Goal: Transaction & Acquisition: Purchase product/service

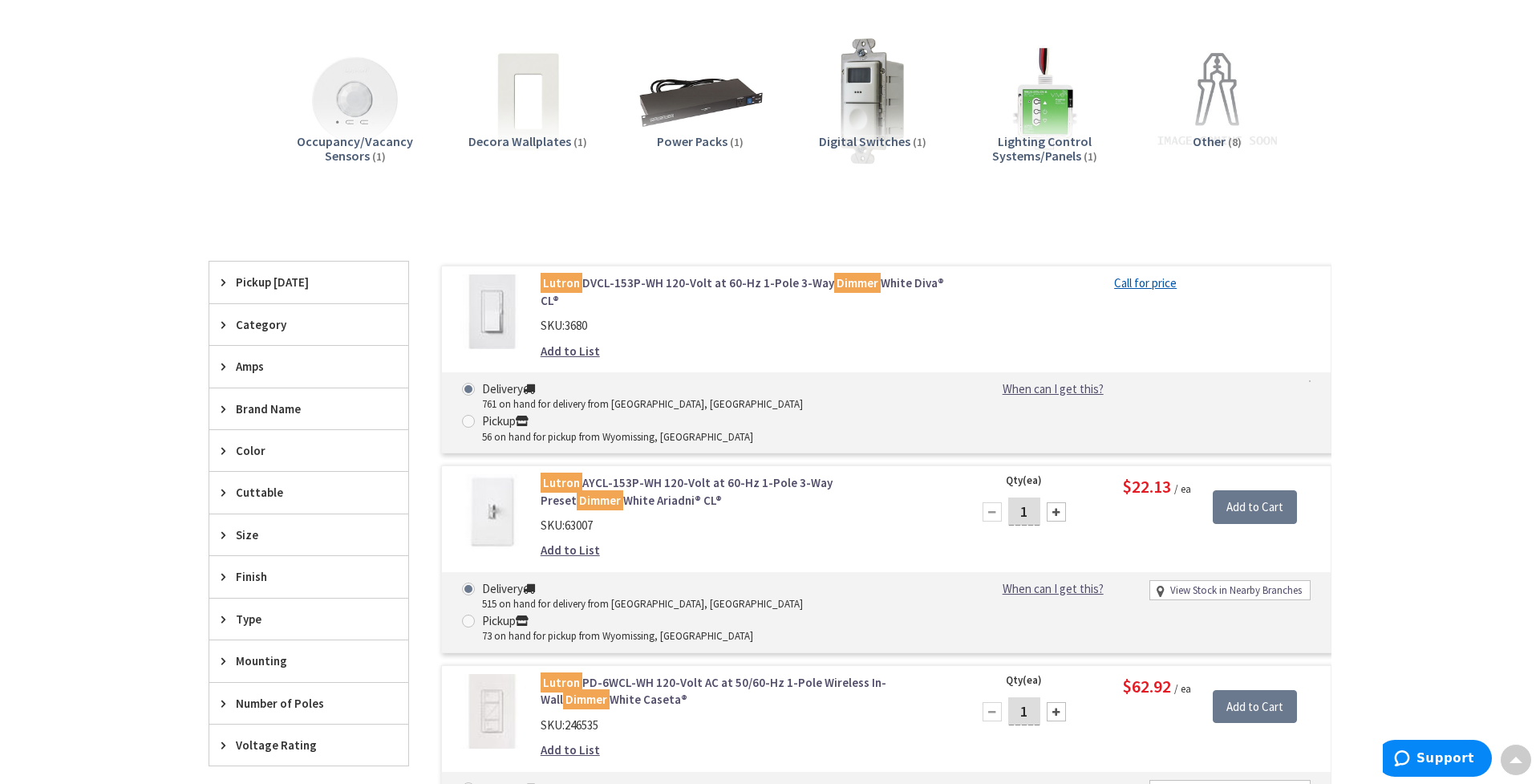
click at [294, 353] on div "Amps" at bounding box center [309, 366] width 199 height 41
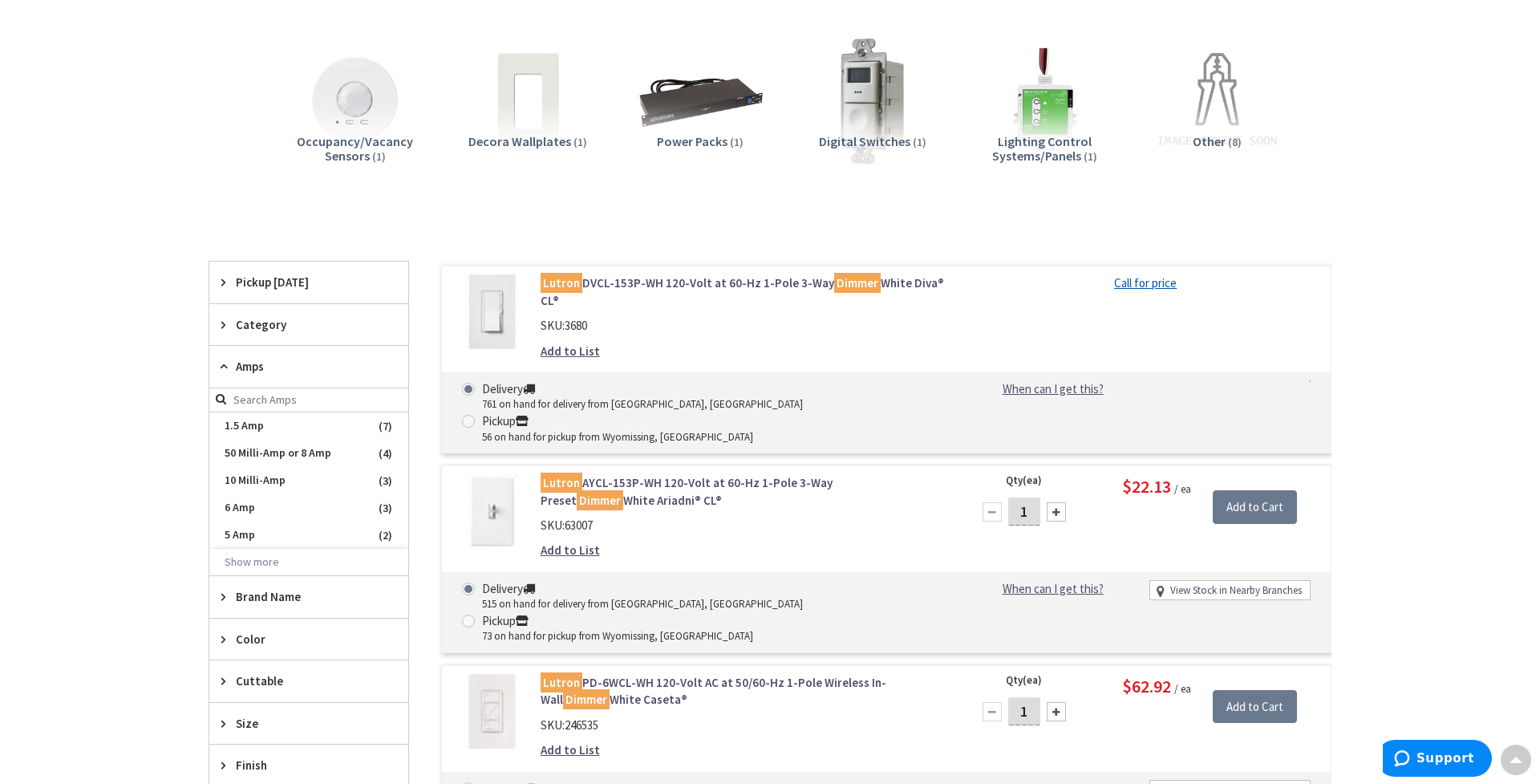
click at [294, 353] on div "Amps" at bounding box center [309, 366] width 199 height 42
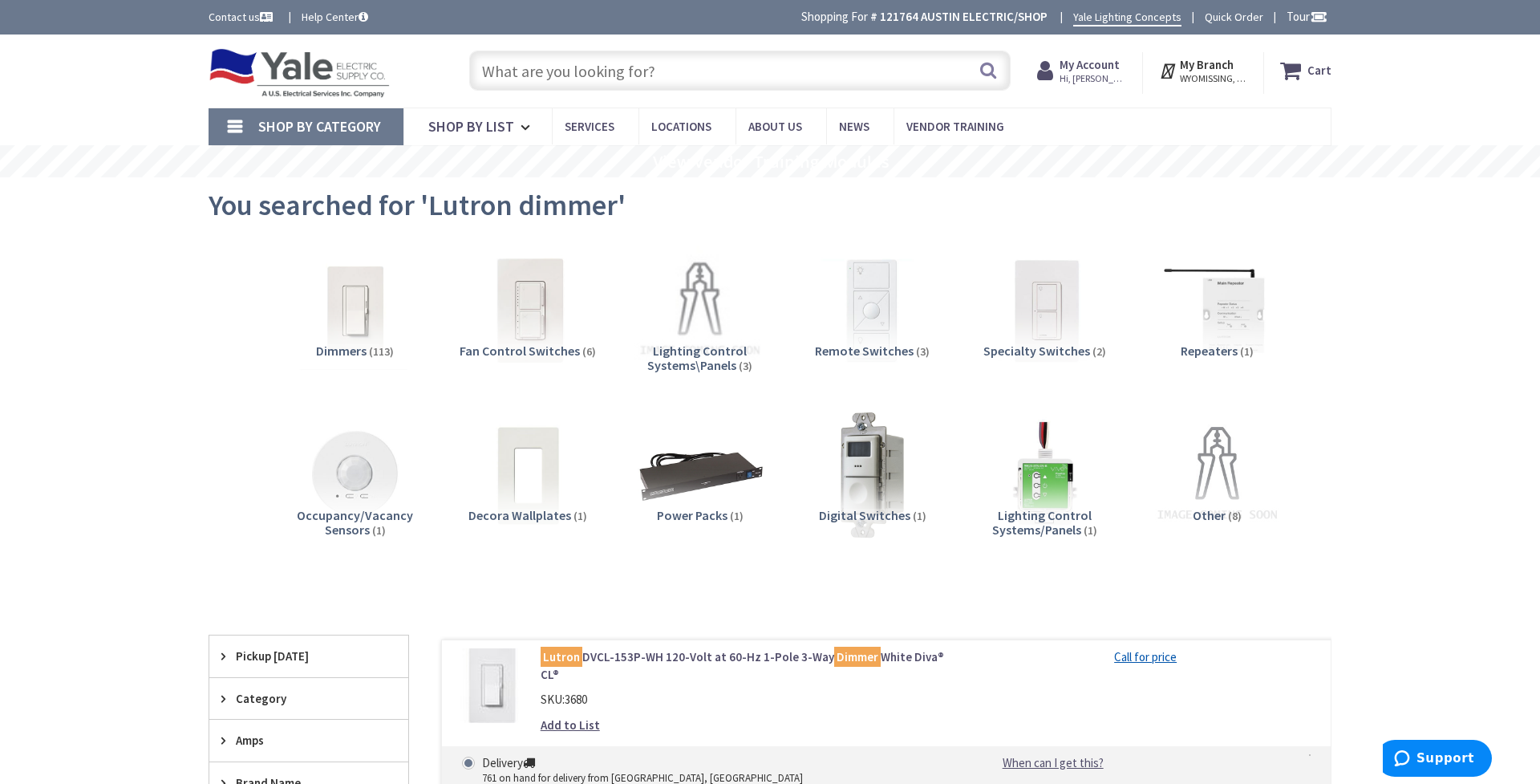
click at [558, 75] on input "text" at bounding box center [740, 70] width 542 height 41
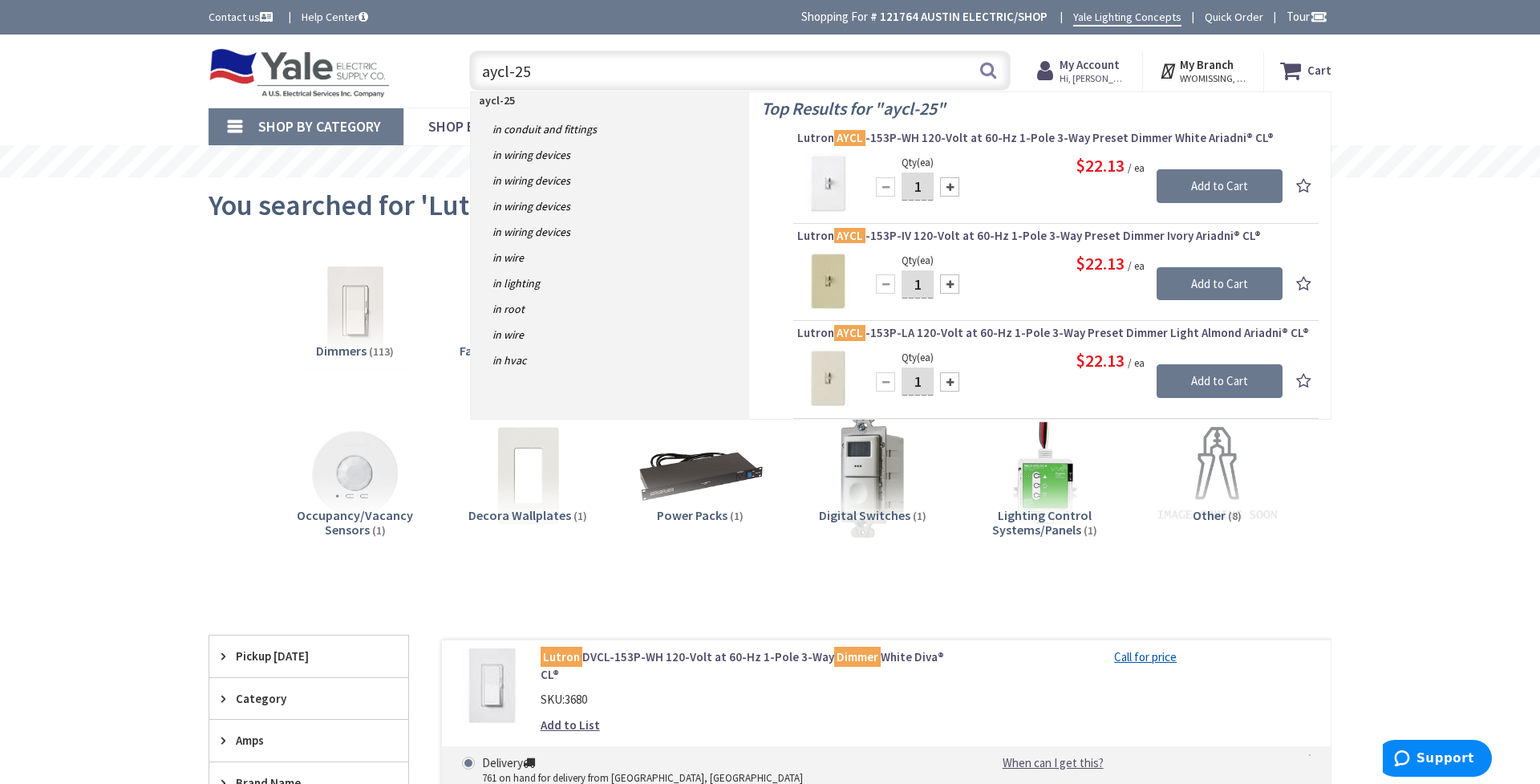
type input "aycl-253"
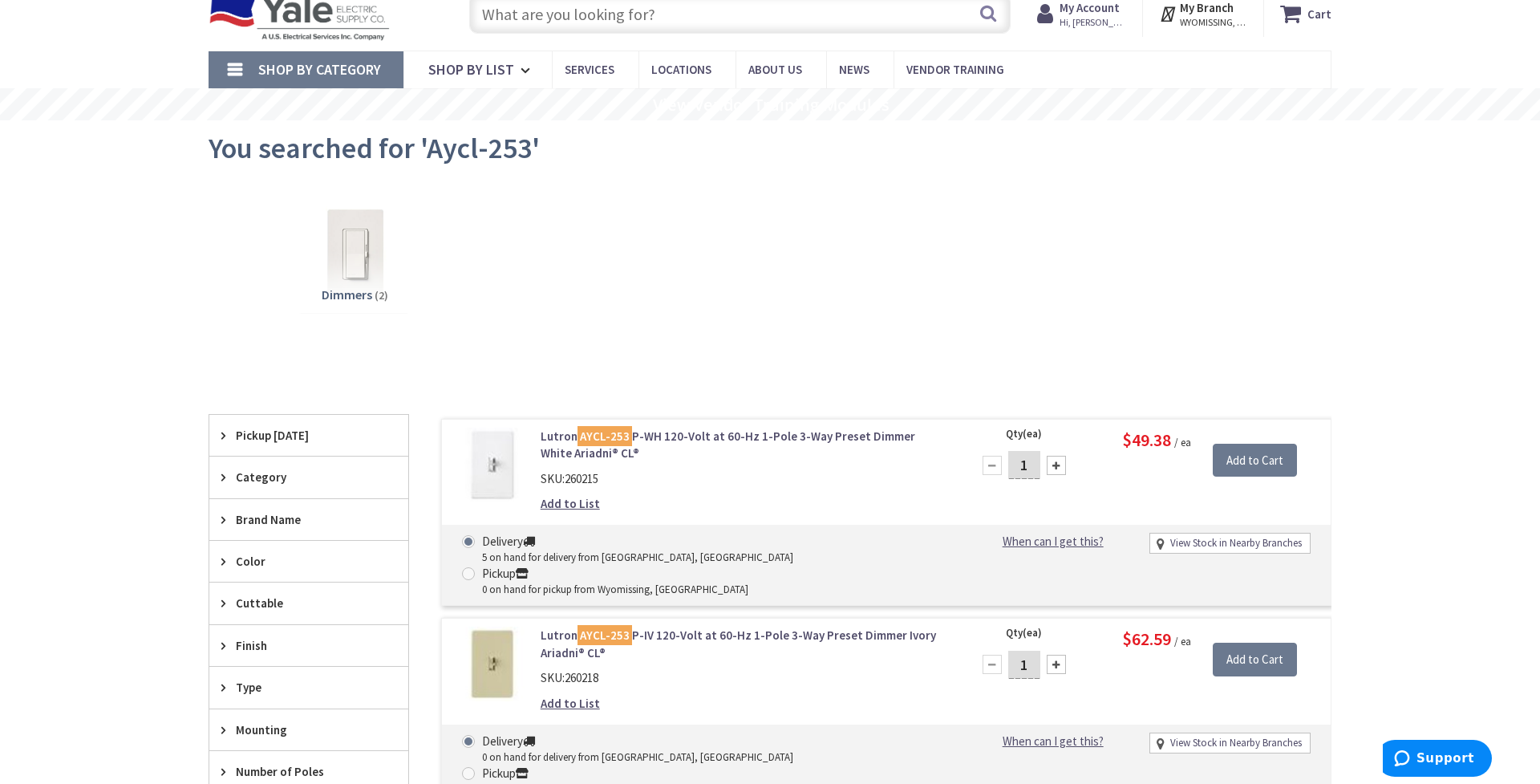
scroll to position [61, 0]
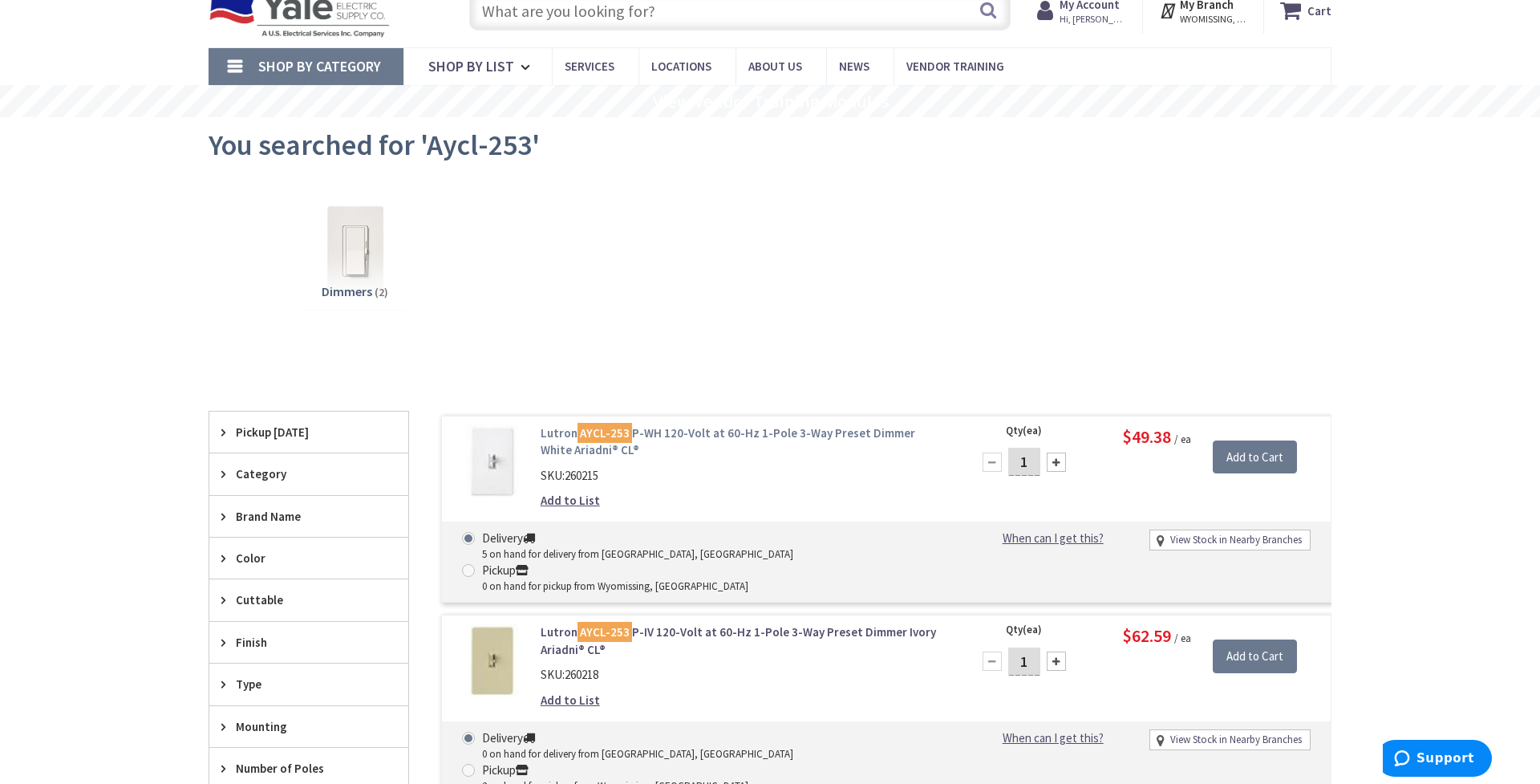
click at [740, 430] on link "Lutron AYCL-253 P-WH 120-Volt at 60-Hz 1-Pole 3-Way Preset Dimmer White Ariadni…" at bounding box center [744, 442] width 408 height 35
